Goal: Task Accomplishment & Management: Manage account settings

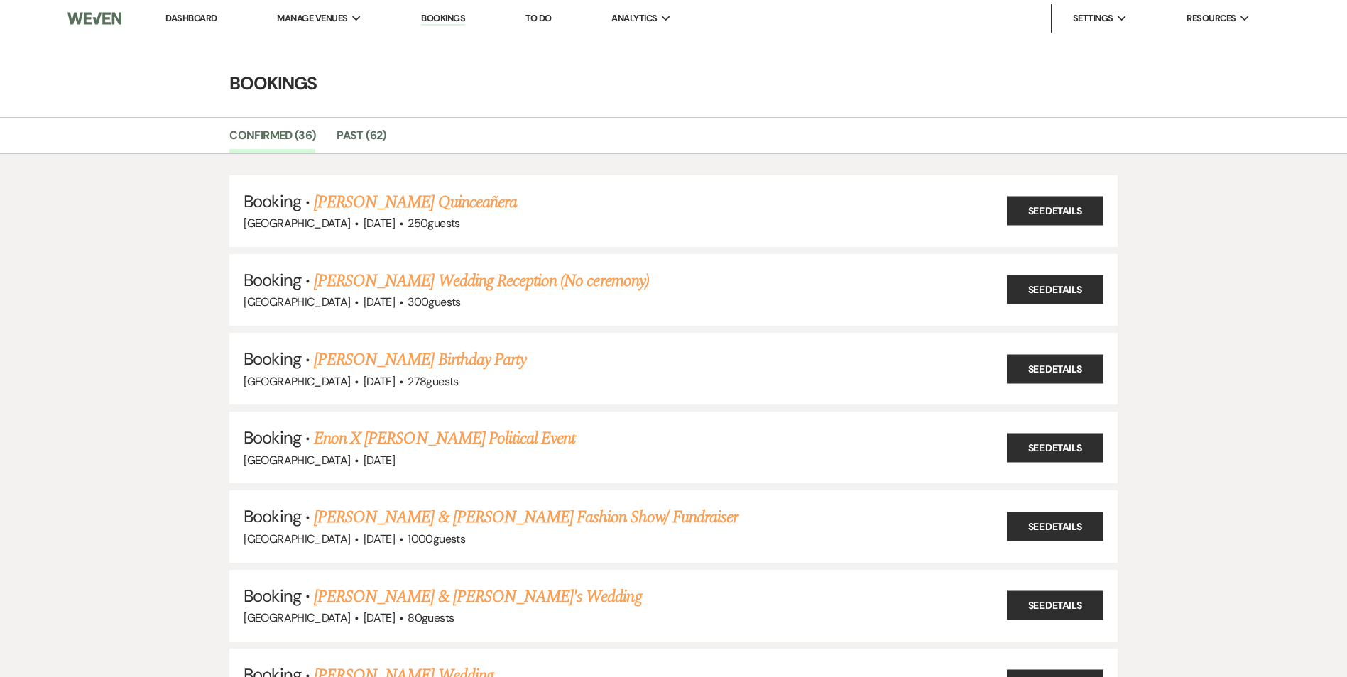
click at [432, 13] on link "Bookings" at bounding box center [443, 18] width 44 height 13
click at [440, 19] on link "Bookings" at bounding box center [443, 18] width 44 height 13
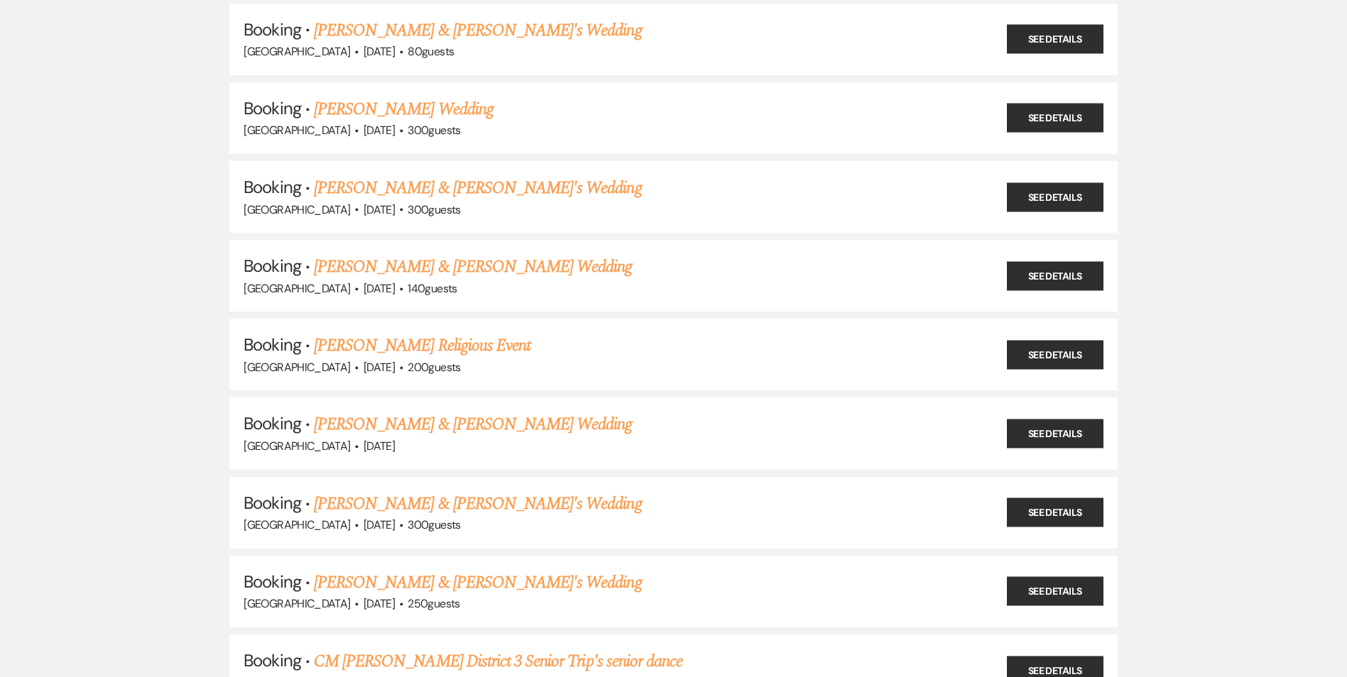
scroll to position [568, 0]
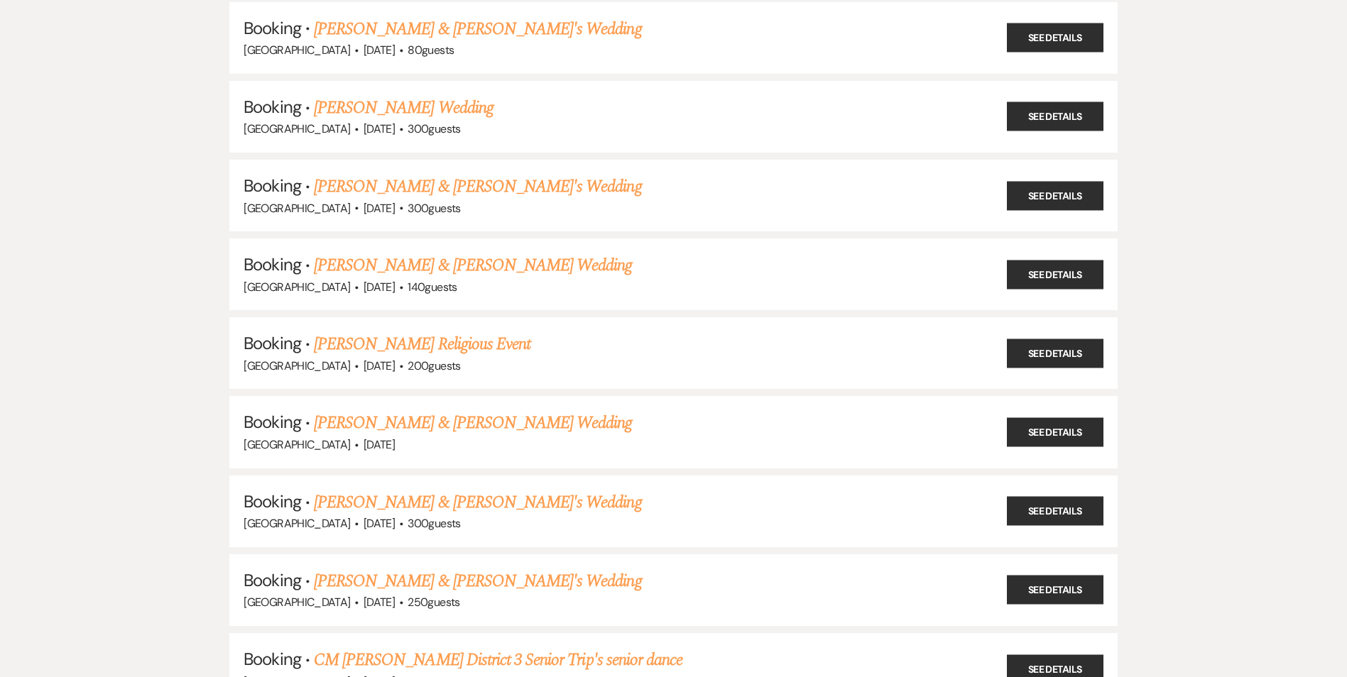
click at [446, 339] on link "[PERSON_NAME] Religious Event" at bounding box center [422, 344] width 217 height 26
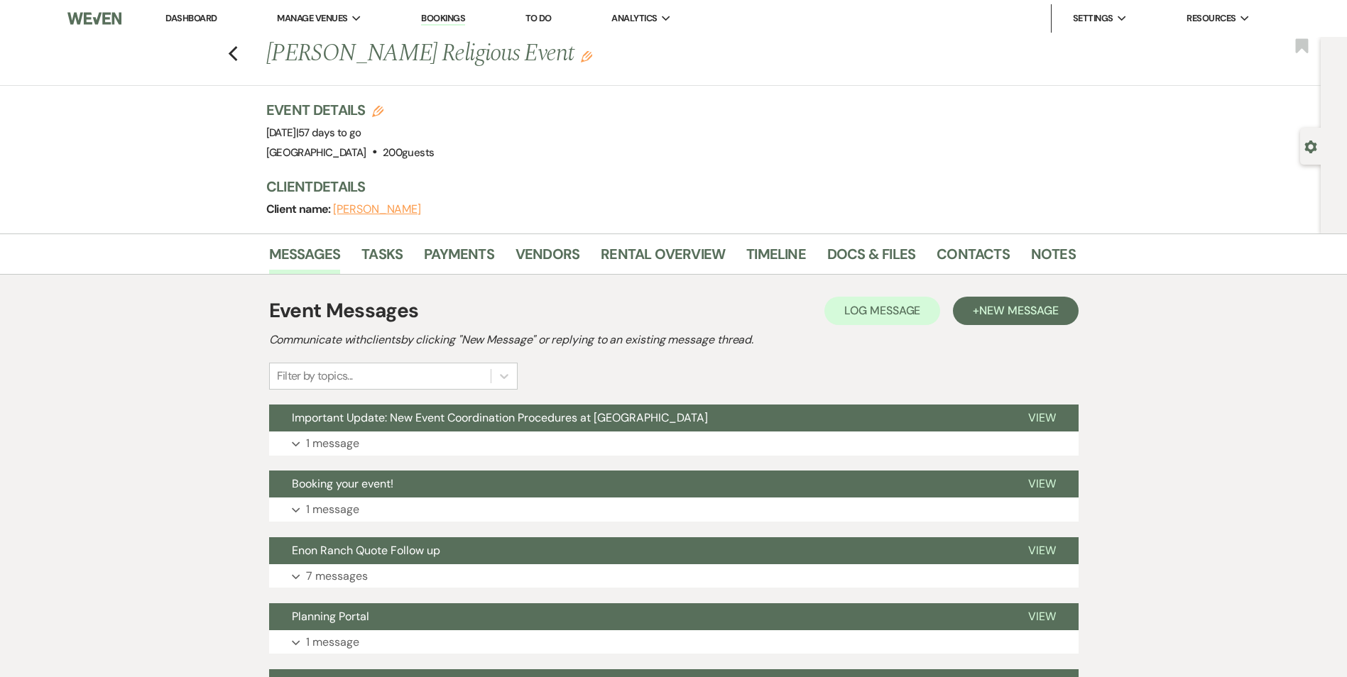
click at [486, 241] on li "Payments" at bounding box center [470, 257] width 92 height 34
click at [473, 265] on link "Payments" at bounding box center [459, 258] width 70 height 31
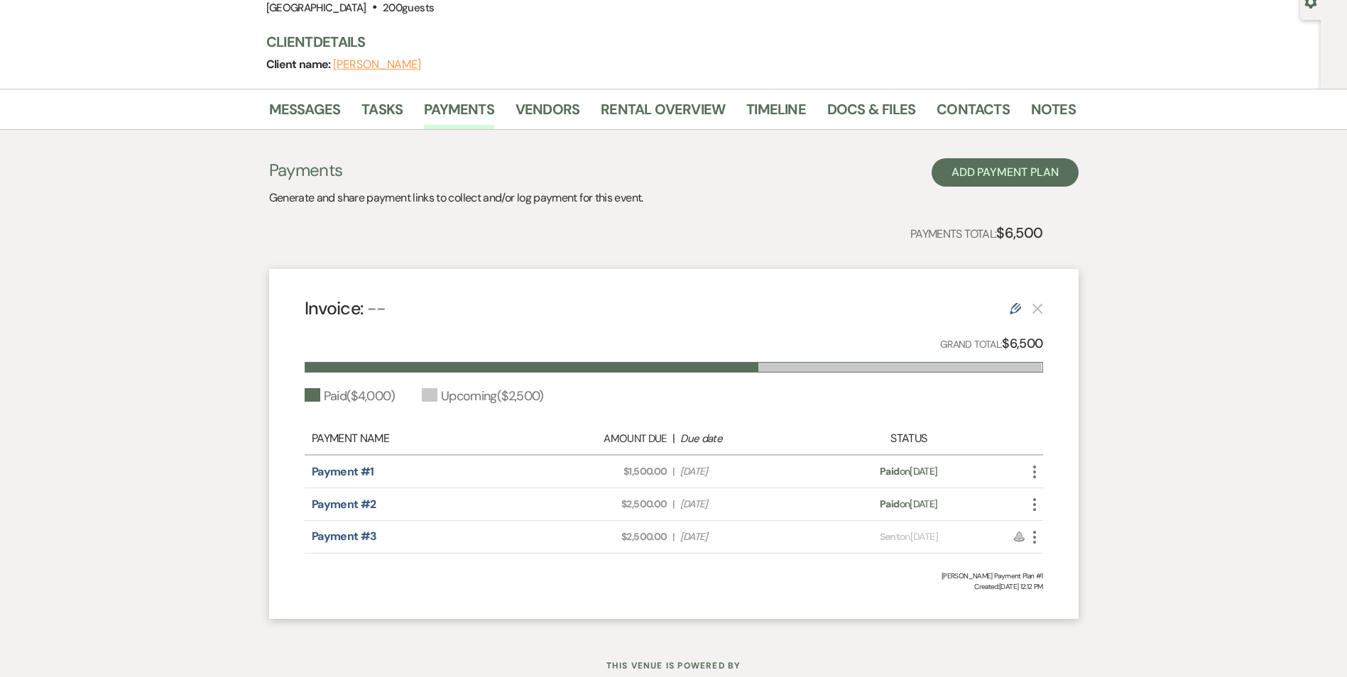
scroll to position [121, 0]
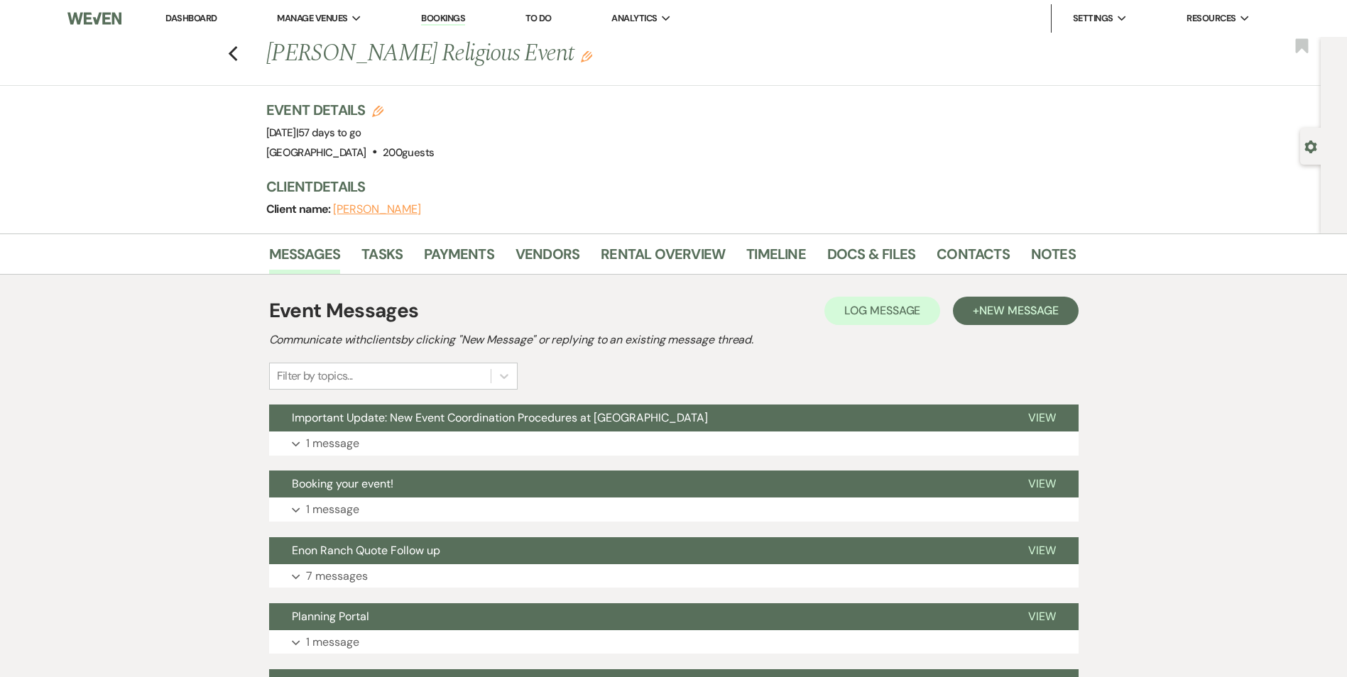
click at [432, 13] on link "Bookings" at bounding box center [443, 18] width 44 height 13
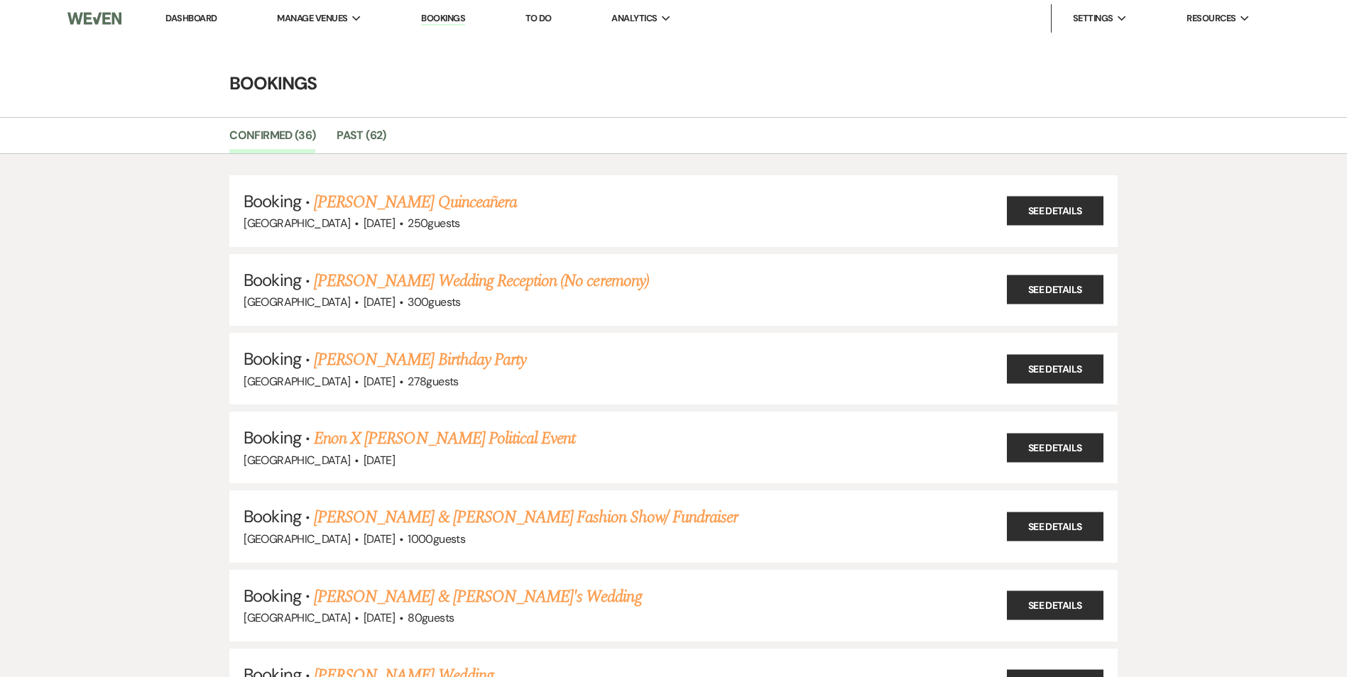
click at [195, 18] on link "Dashboard" at bounding box center [190, 18] width 51 height 12
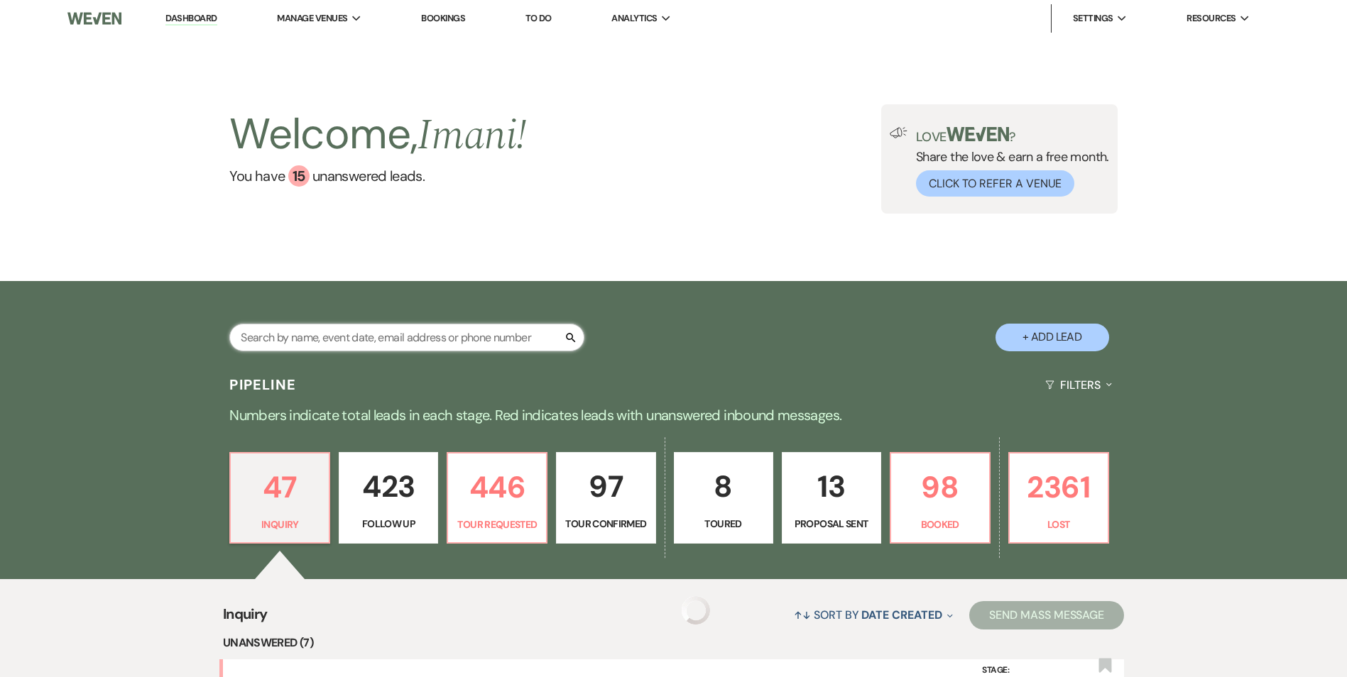
click at [324, 329] on input "text" at bounding box center [406, 338] width 355 height 28
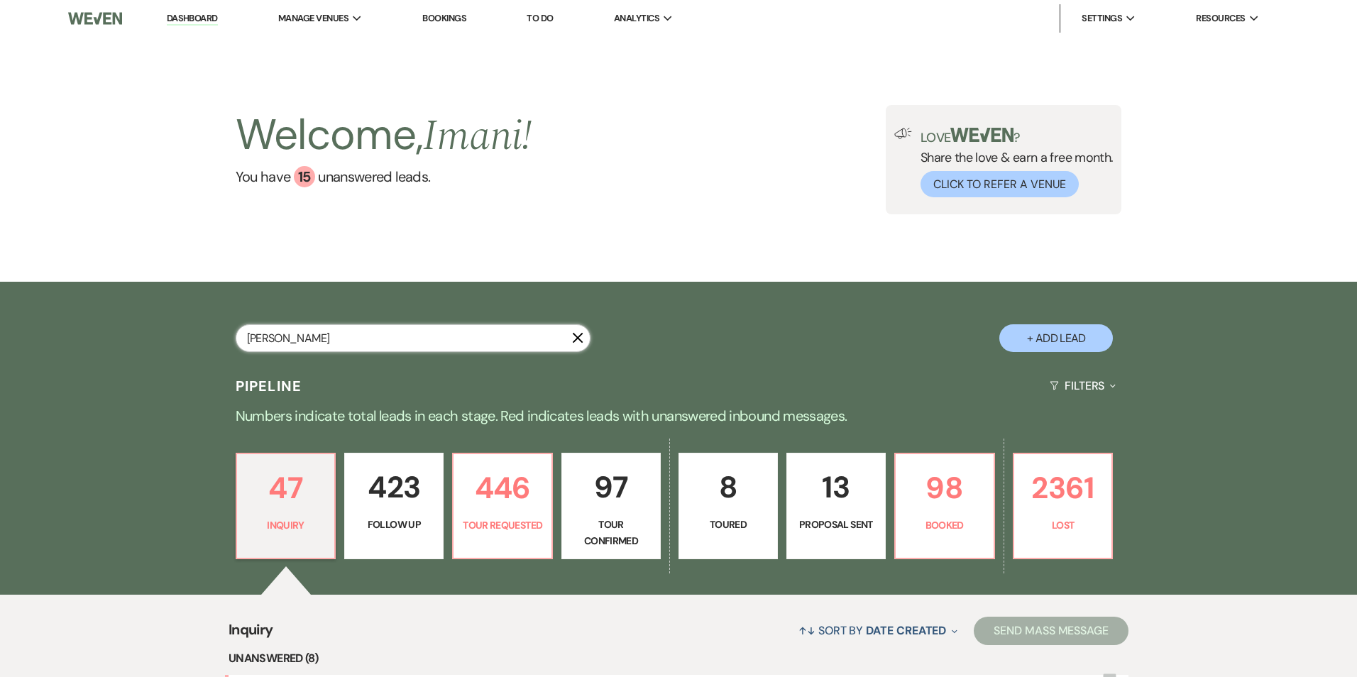
type input "[PERSON_NAME]"
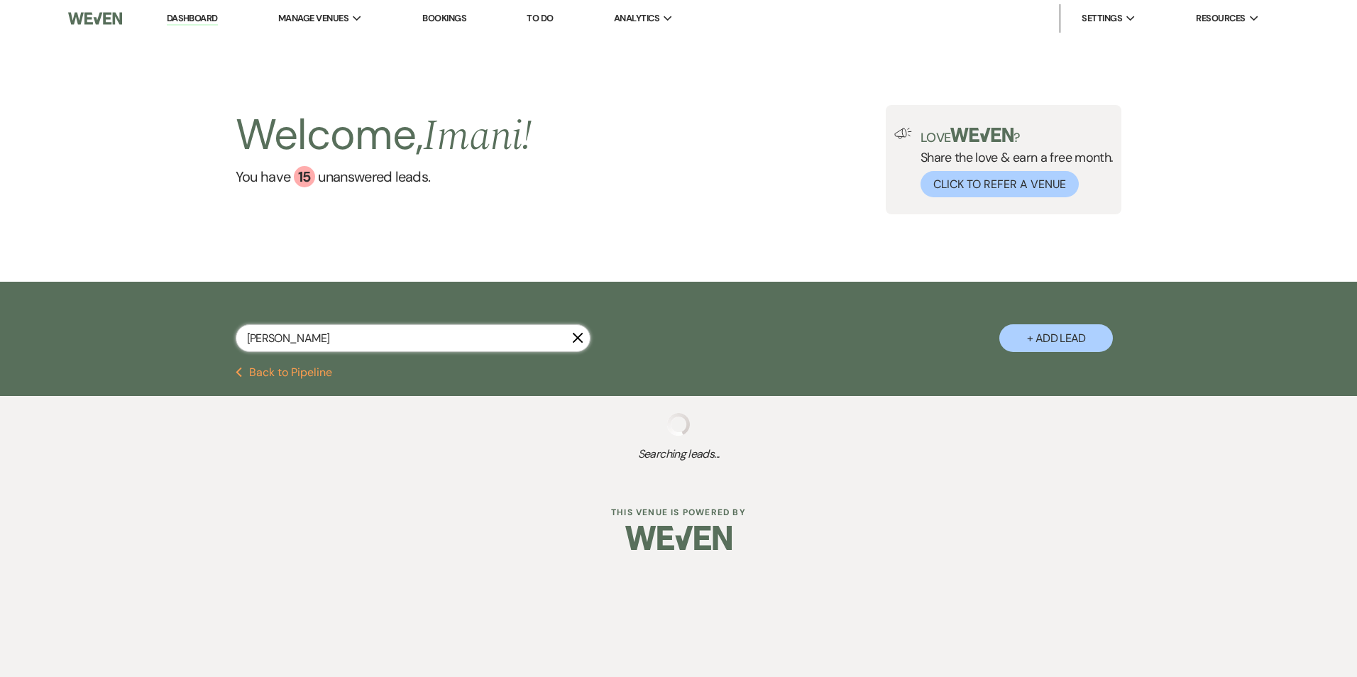
select select "8"
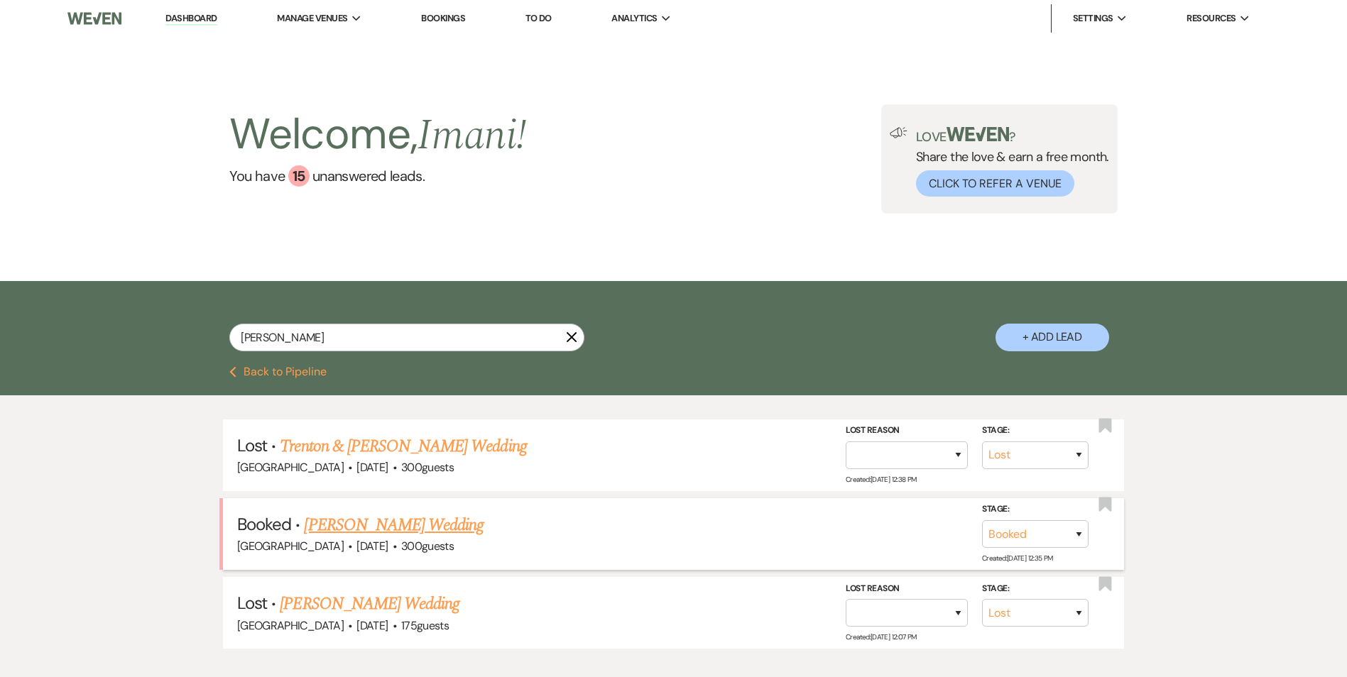
click at [390, 524] on link "[PERSON_NAME] Wedding" at bounding box center [394, 526] width 180 height 26
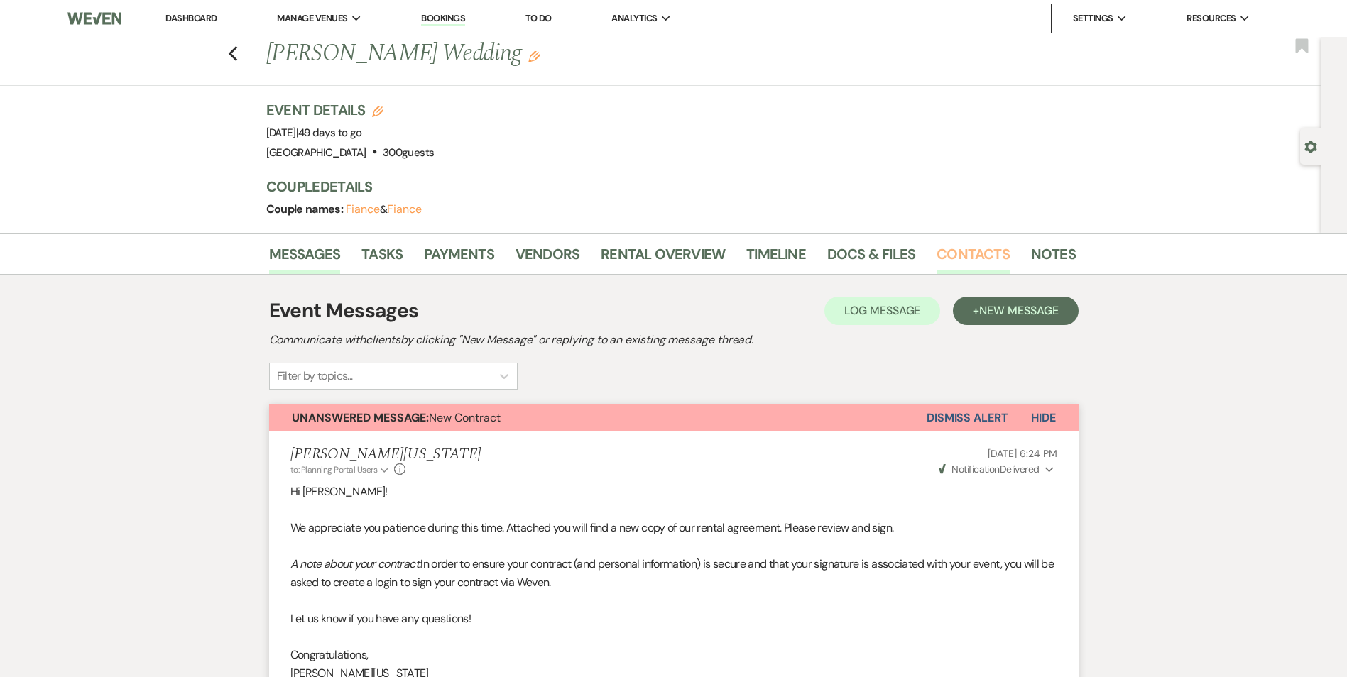
click at [987, 252] on link "Contacts" at bounding box center [972, 258] width 73 height 31
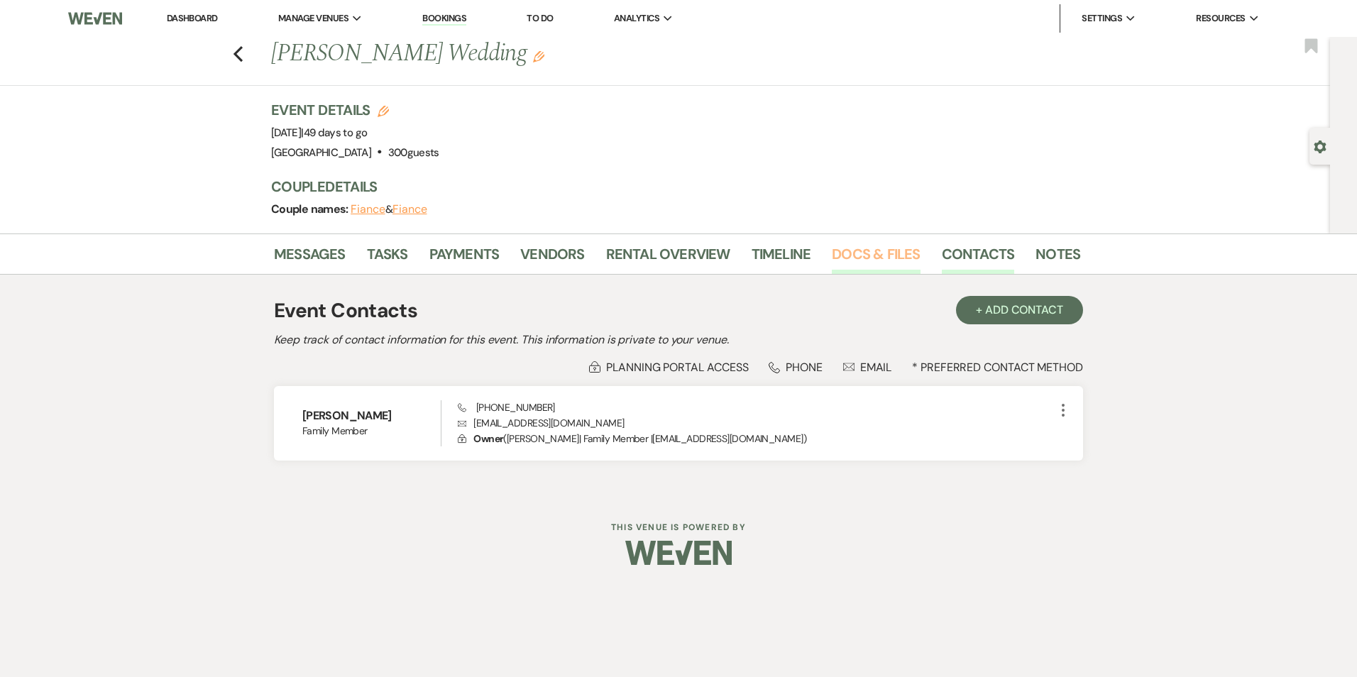
click at [912, 251] on link "Docs & Files" at bounding box center [876, 258] width 88 height 31
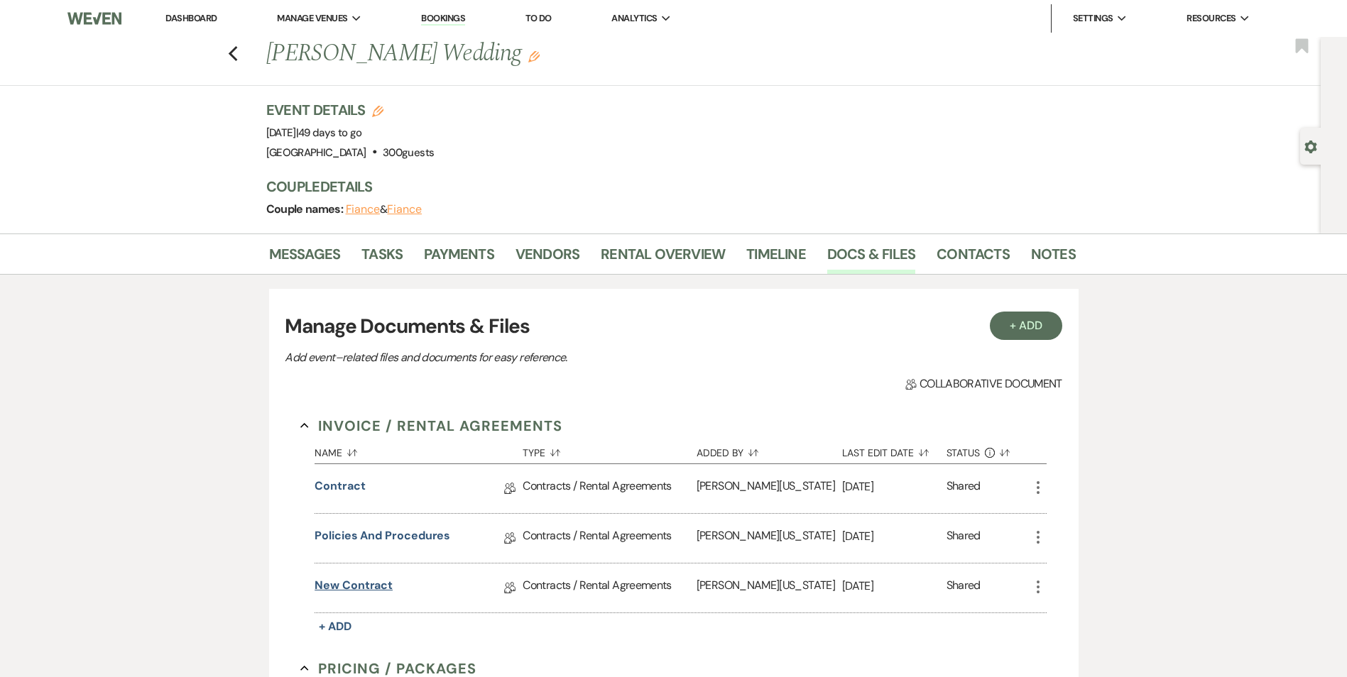
click at [340, 579] on link "New Contract" at bounding box center [353, 588] width 78 height 22
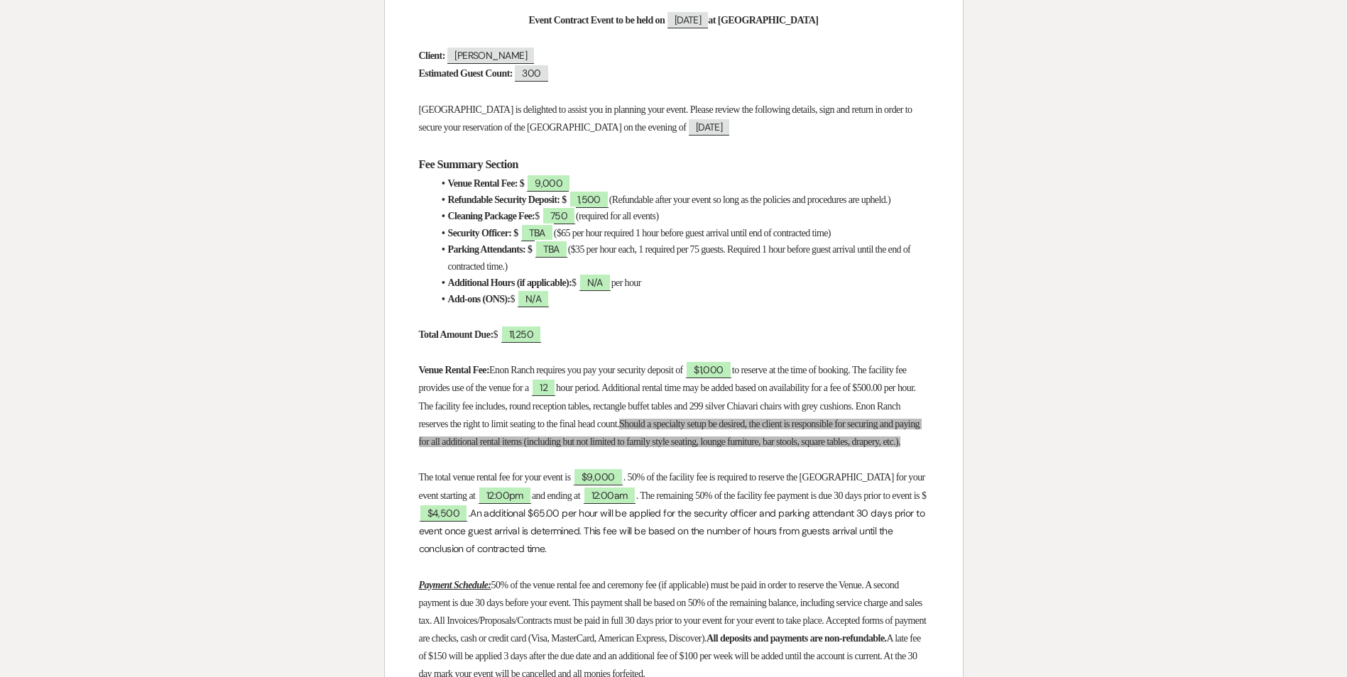
scroll to position [426, 0]
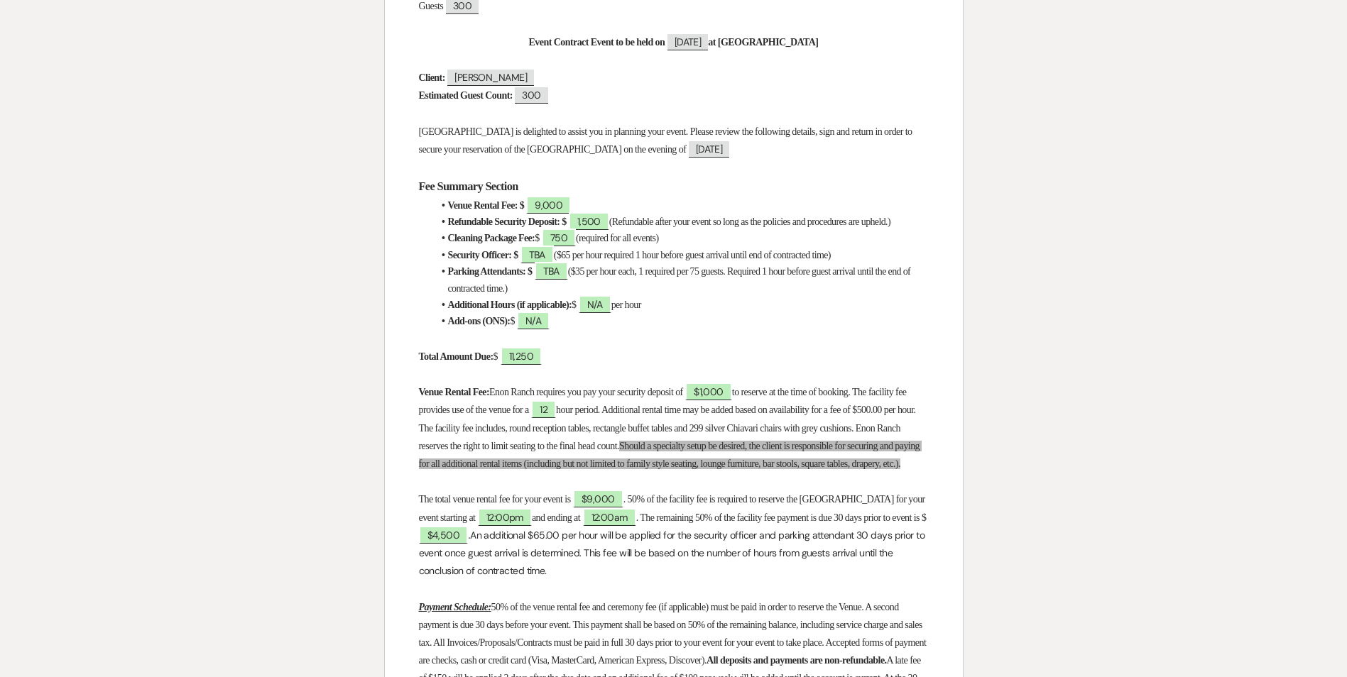
click at [520, 277] on strong "Parking Attendants: $" at bounding box center [490, 271] width 84 height 11
drag, startPoint x: 439, startPoint y: 282, endPoint x: 910, endPoint y: 282, distance: 471.3
click at [910, 282] on li "Parking Attendants: $ ﻿ TBA ﻿ ($35 per hour each, 1 required per 75 guests. Req…" at bounding box center [680, 279] width 495 height 33
drag, startPoint x: 910, startPoint y: 282, endPoint x: 928, endPoint y: 290, distance: 20.3
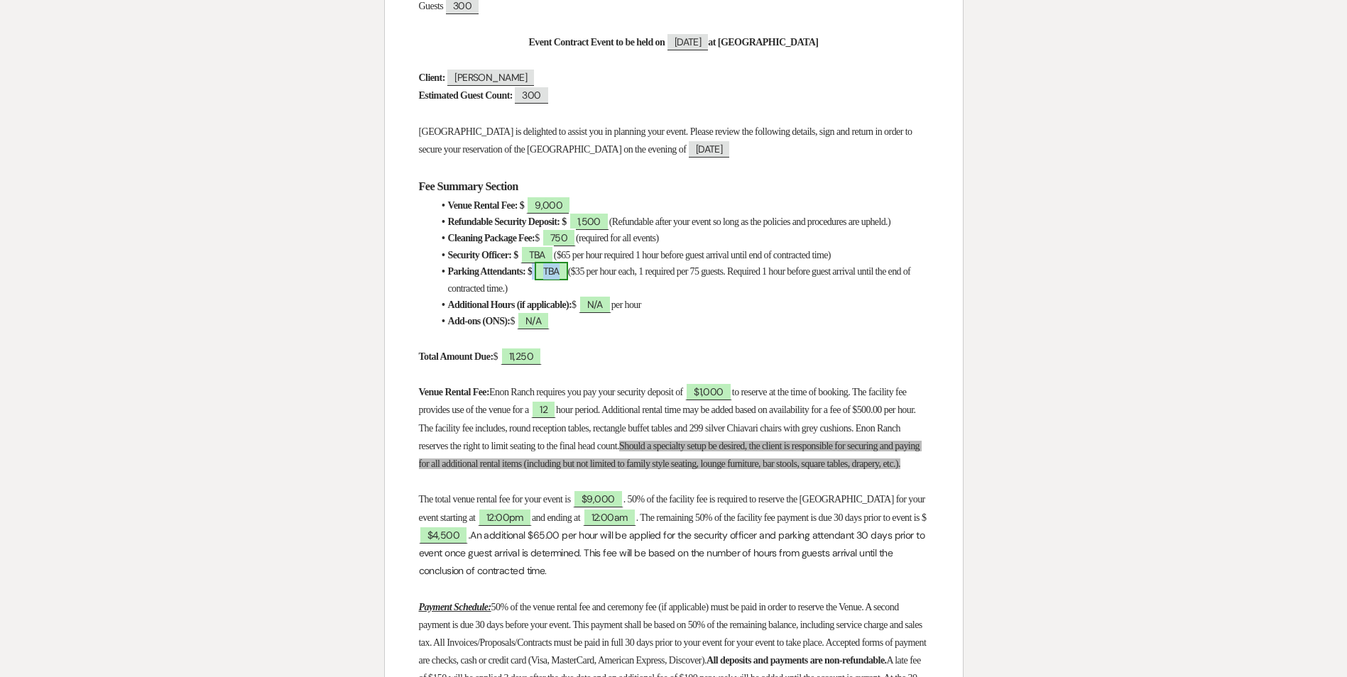
click at [568, 280] on span "TBA" at bounding box center [551, 271] width 33 height 18
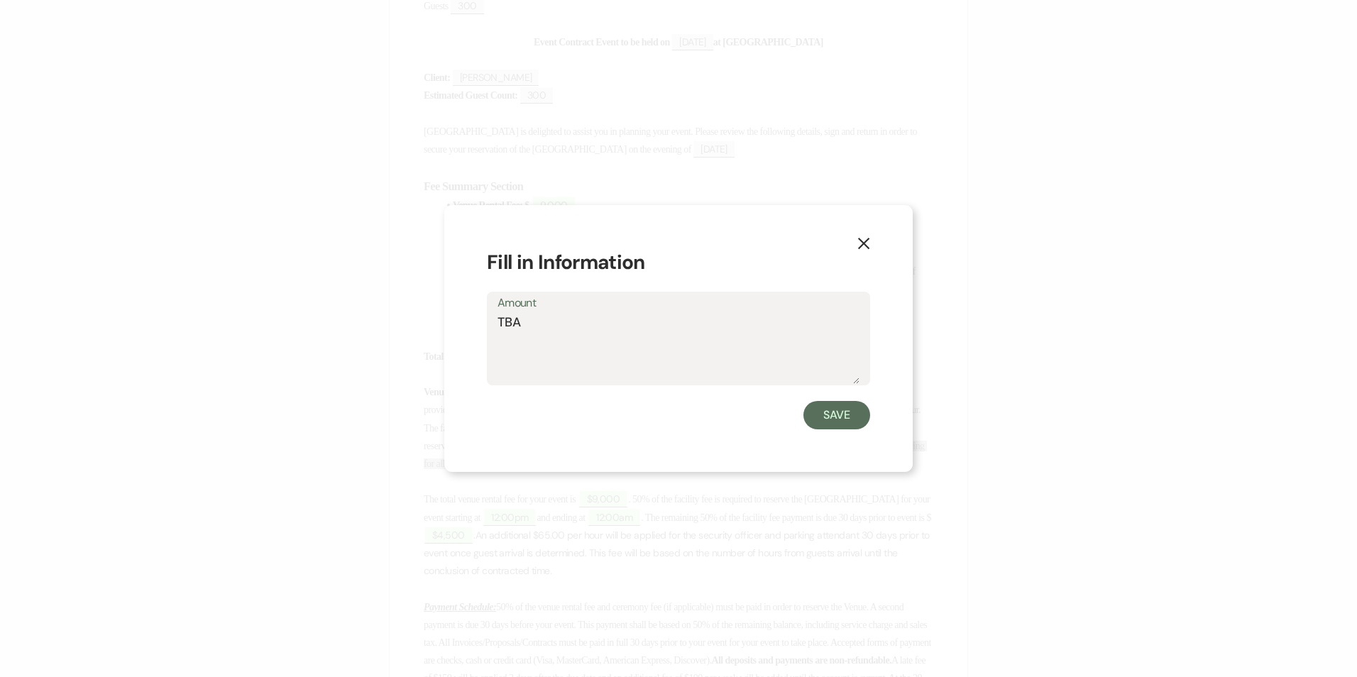
click at [559, 317] on textarea "TBA" at bounding box center [679, 348] width 362 height 71
type textarea "/"
type textarea "N/A"
click at [848, 402] on button "Save" at bounding box center [837, 415] width 67 height 28
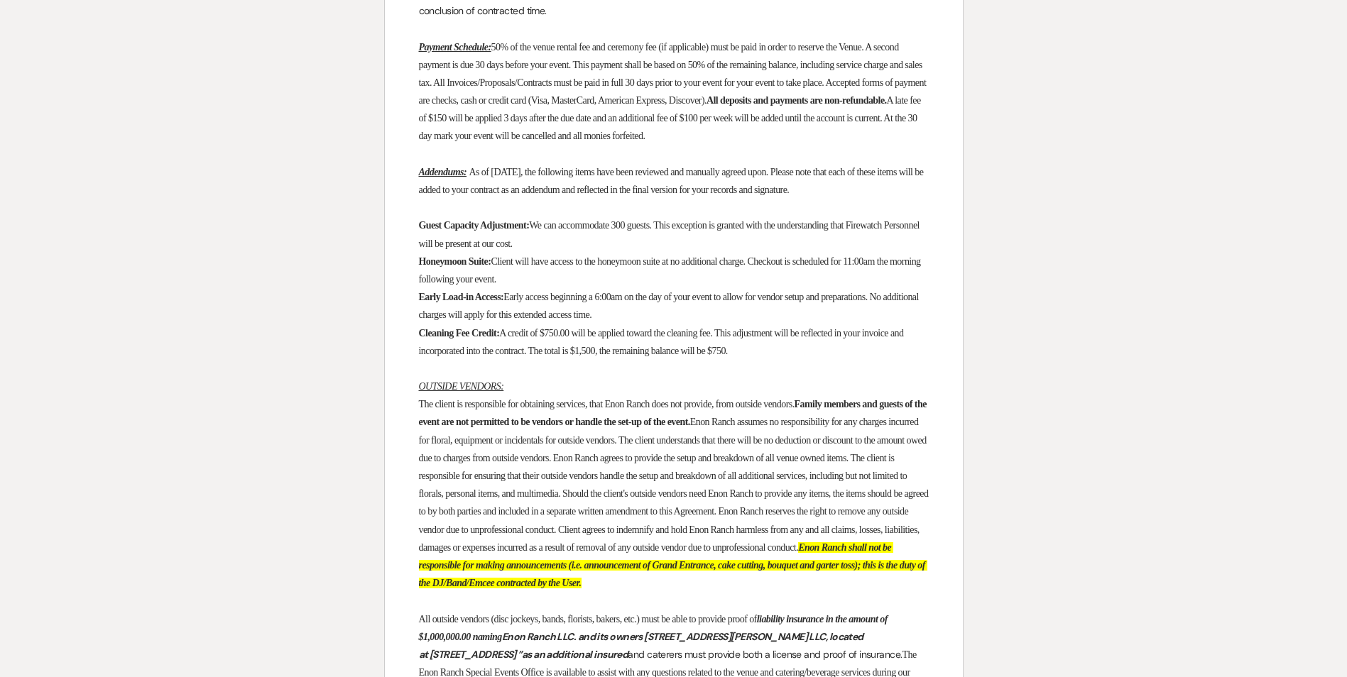
scroll to position [994, 0]
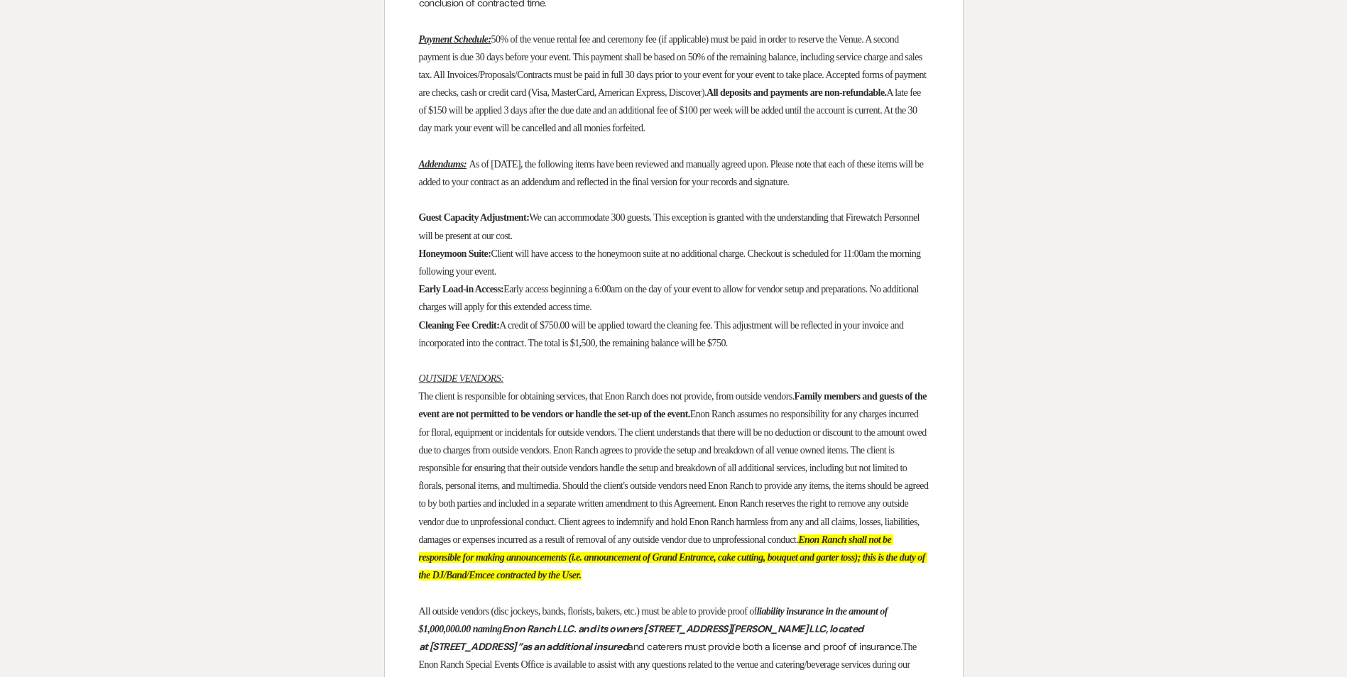
click at [524, 349] on span "A credit of $750.00 will be applied toward the cleaning fee. This adjustment wi…" at bounding box center [662, 334] width 487 height 28
click at [819, 352] on p "Cleaning Fee Credit: A credit of $750.00 will be applied toward the cleaning fe…" at bounding box center [674, 334] width 510 height 35
click at [820, 352] on p "Cleaning Fee Credit: A credit of $750.00 will be applied toward the cleaning fe…" at bounding box center [674, 334] width 510 height 35
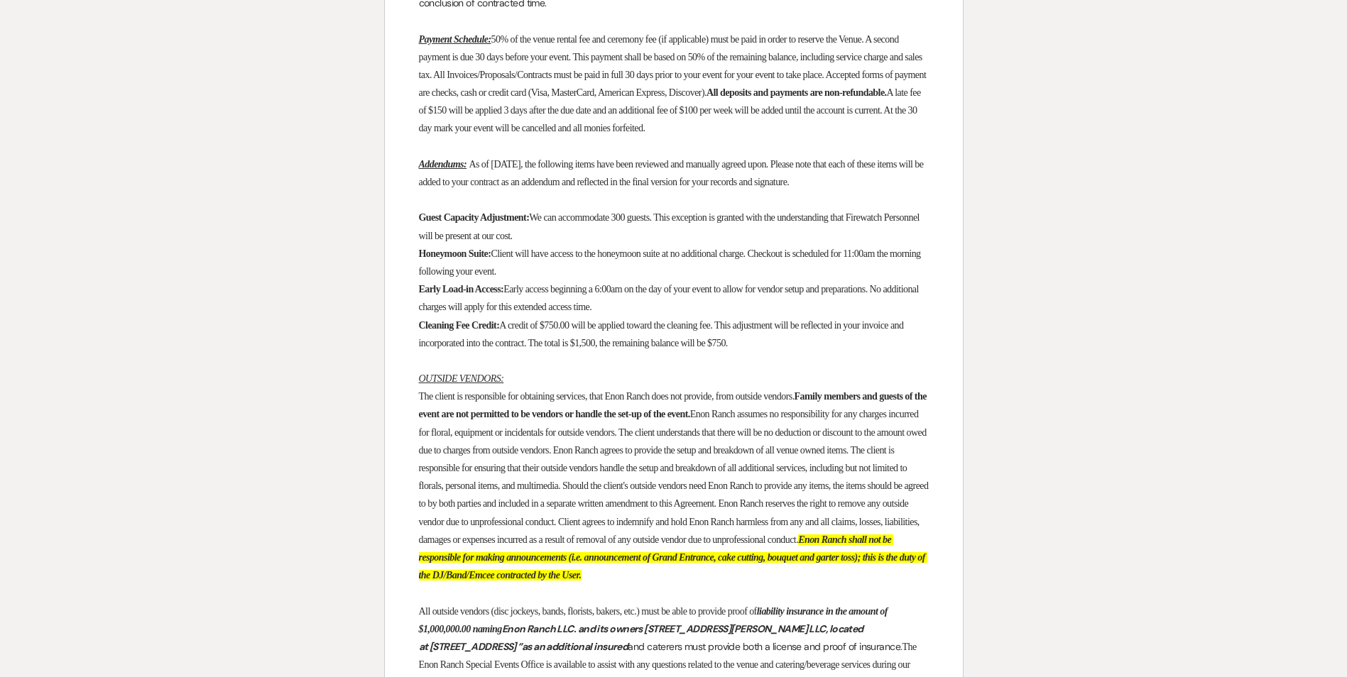
click at [820, 352] on p "Cleaning Fee Credit: A credit of $750.00 will be applied toward the cleaning fe…" at bounding box center [674, 334] width 510 height 35
click at [802, 352] on p "Cleaning Fee Credit: A credit of $750.00 will be applied toward the cleaning fe…" at bounding box center [674, 334] width 510 height 35
drag, startPoint x: 802, startPoint y: 378, endPoint x: 808, endPoint y: 385, distance: 9.1
click at [808, 349] on span "A credit of $750.00 will be applied toward the cleaning fee. This adjustment wi…" at bounding box center [662, 334] width 487 height 28
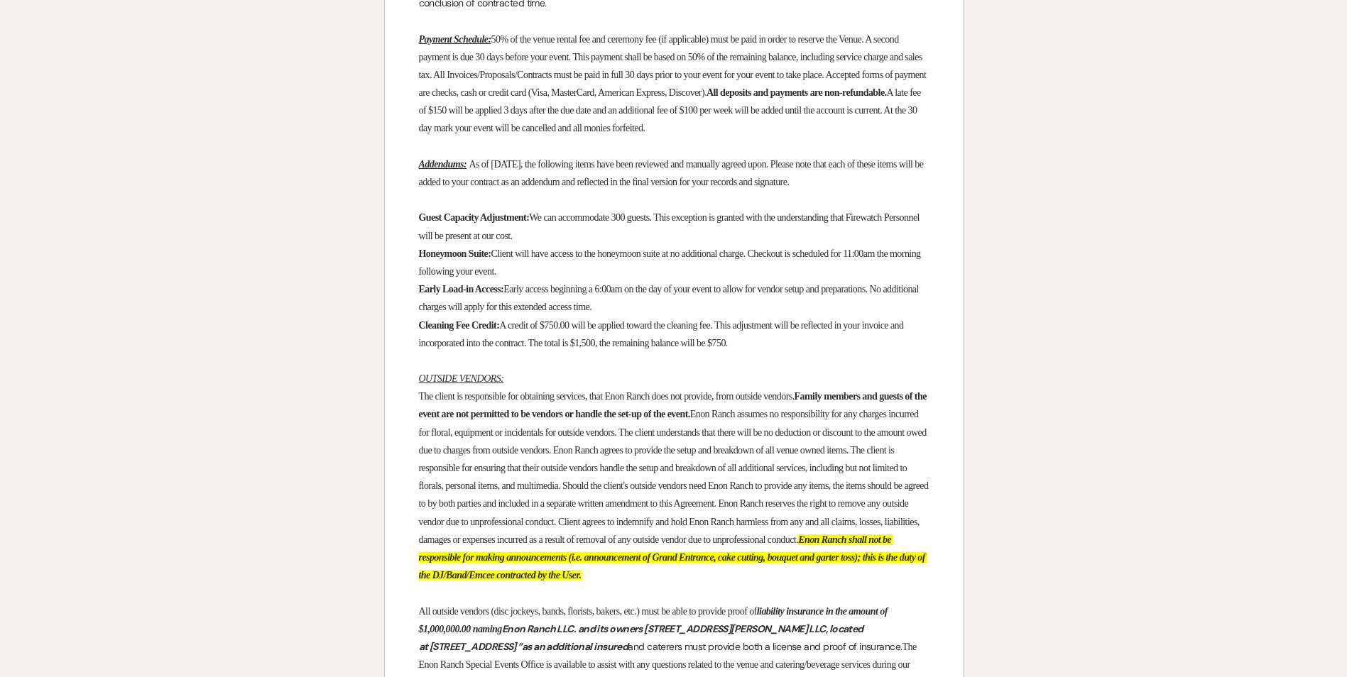
click at [811, 349] on span "A credit of $750.00 will be applied toward the cleaning fee. This adjustment wi…" at bounding box center [662, 334] width 487 height 28
click at [774, 349] on span "A credit of $750.00 will be applied toward the cleaning fee. This adjustment wi…" at bounding box center [662, 334] width 487 height 28
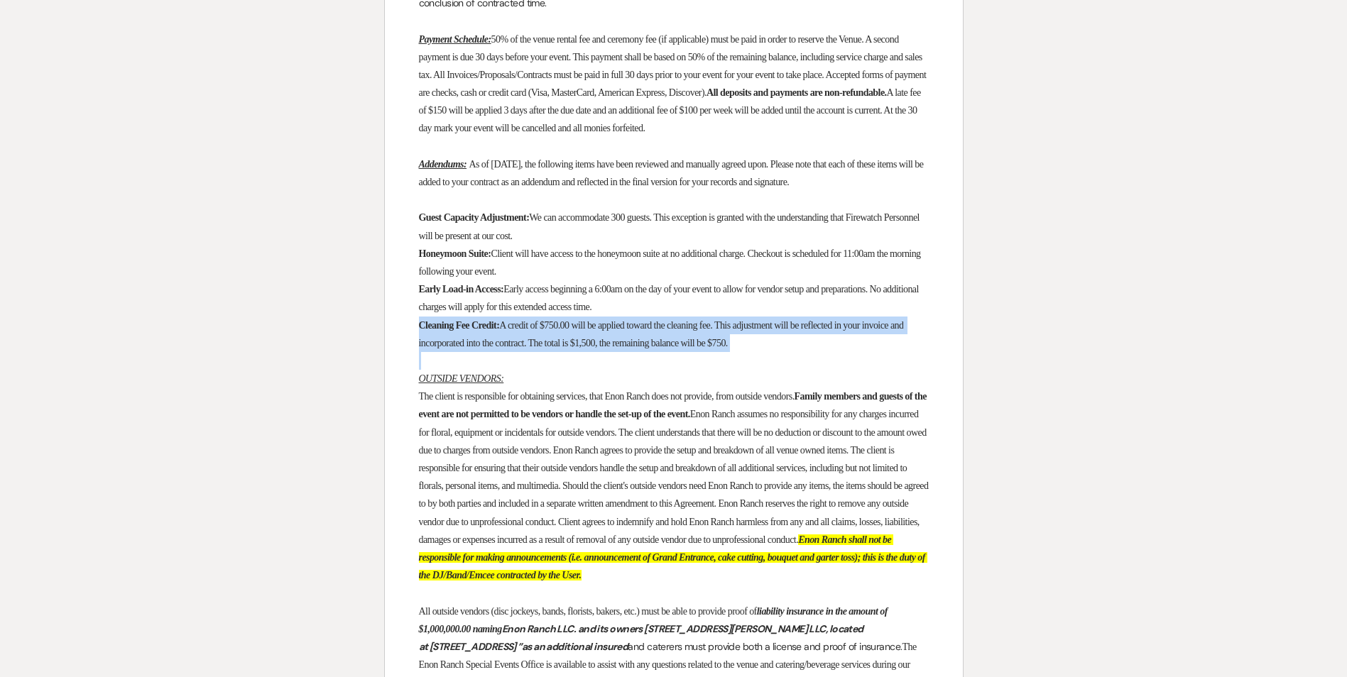
click at [774, 349] on span "A credit of $750.00 will be applied toward the cleaning fee. This adjustment wi…" at bounding box center [662, 334] width 487 height 28
click at [773, 349] on span "A credit of $750.00 will be applied toward the cleaning fee. This adjustment wi…" at bounding box center [662, 334] width 487 height 28
drag, startPoint x: 773, startPoint y: 389, endPoint x: 742, endPoint y: 371, distance: 35.9
click at [742, 349] on span "A credit of $750.00 will be applied toward the cleaning fee. This adjustment wi…" at bounding box center [662, 334] width 487 height 28
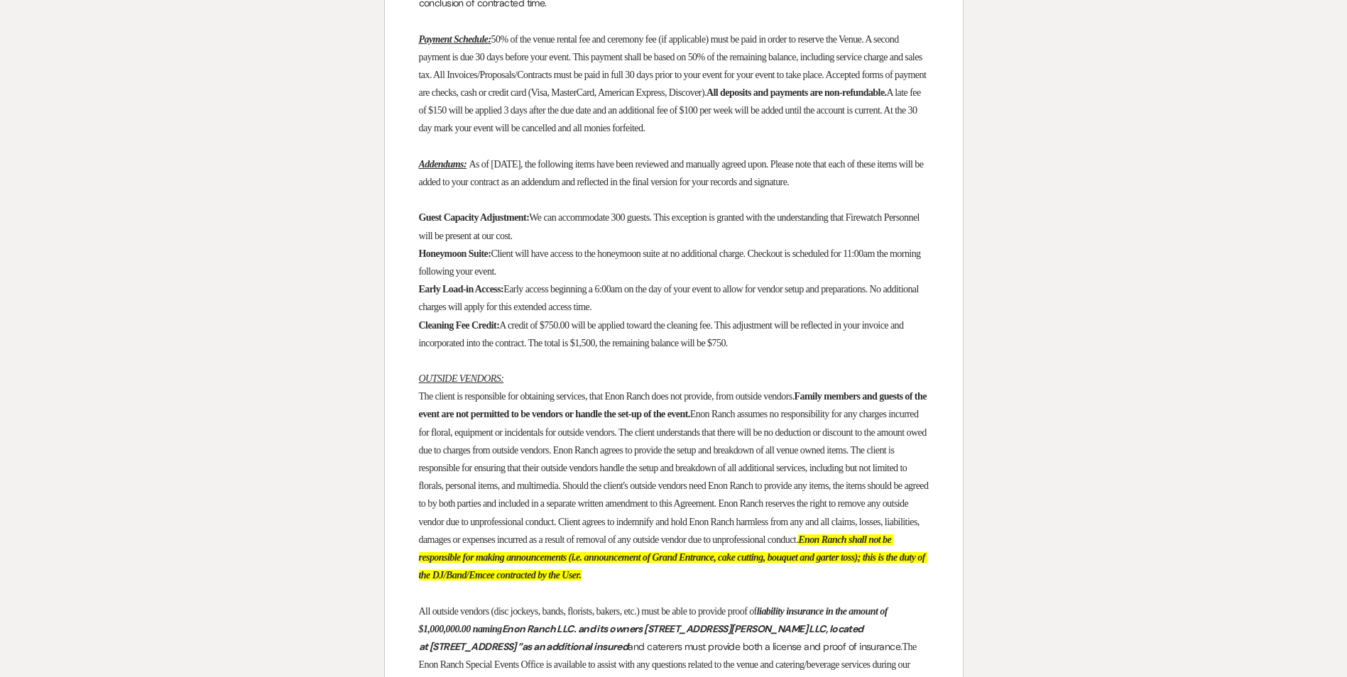
click at [738, 349] on span "A credit of $750.00 will be applied toward the cleaning fee. This adjustment wi…" at bounding box center [662, 334] width 487 height 28
click at [698, 316] on p "Early Load-in Access: Early access beginning a 6:00am on the day of your event …" at bounding box center [674, 297] width 510 height 35
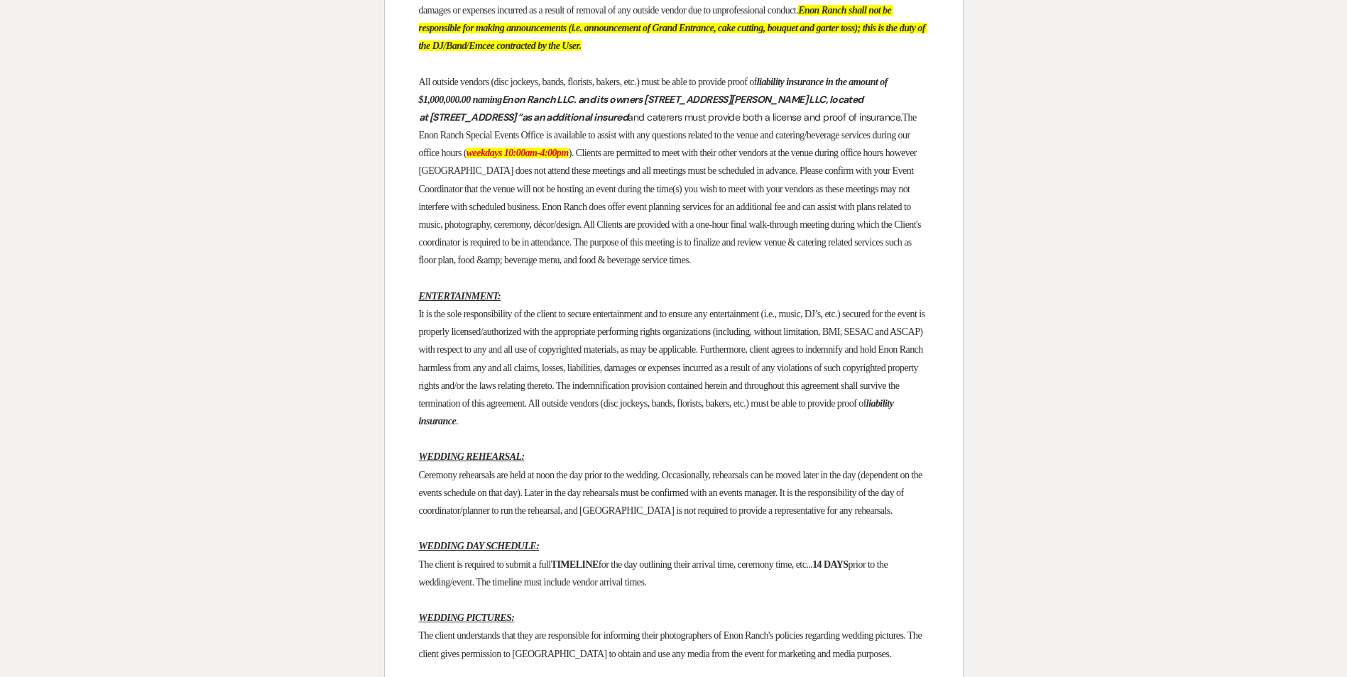
scroll to position [1586, 0]
